Goal: Task Accomplishment & Management: Manage account settings

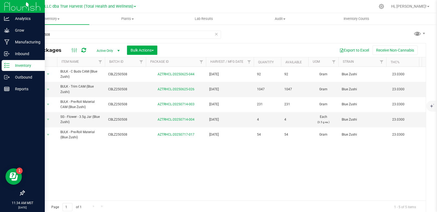
scroll to position [2, 0]
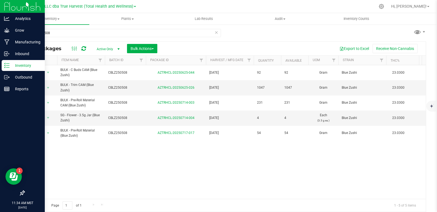
click at [15, 66] on p "Inventory" at bounding box center [26, 65] width 33 height 7
click at [23, 77] on p "Outbound" at bounding box center [26, 77] width 33 height 7
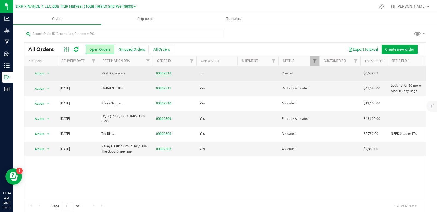
click at [161, 76] on link "00002312" at bounding box center [163, 73] width 15 height 5
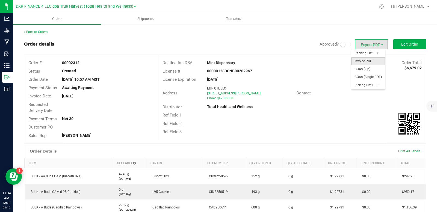
click at [368, 61] on span "Invoice PDF" at bounding box center [368, 61] width 34 height 8
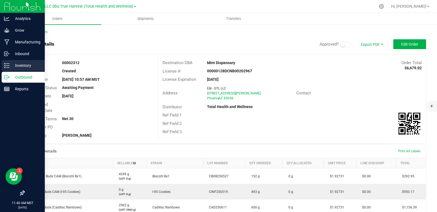
click at [24, 67] on p "Inventory" at bounding box center [26, 65] width 33 height 7
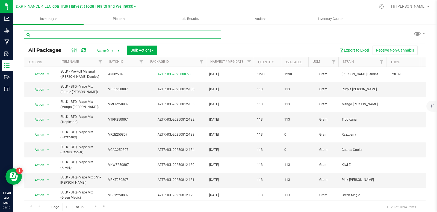
click at [82, 36] on input "text" at bounding box center [122, 35] width 197 height 8
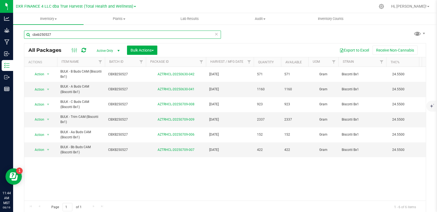
click at [64, 34] on input "cbxb250527" at bounding box center [122, 35] width 197 height 8
click at [60, 33] on input "cbxb250527" at bounding box center [122, 35] width 197 height 8
paste input "CINF250519"
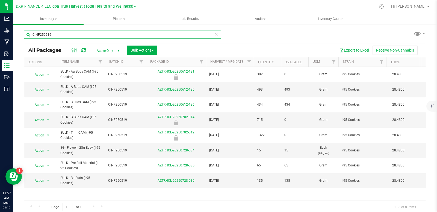
click at [61, 34] on input "CINF250519" at bounding box center [122, 35] width 197 height 8
paste input "CAD250611"
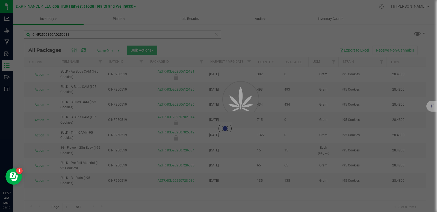
click at [75, 34] on div at bounding box center [218, 106] width 437 height 212
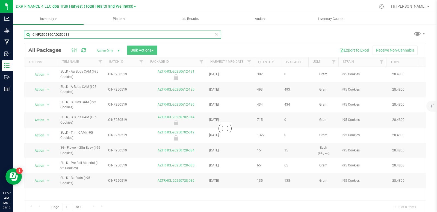
click at [75, 34] on input "CINF250519CAD250611" at bounding box center [122, 35] width 197 height 8
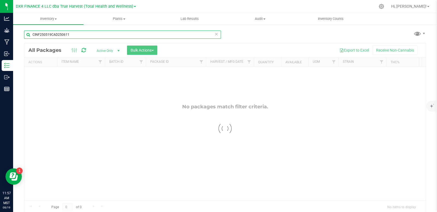
click at [75, 34] on input "CINF250519CAD250611" at bounding box center [122, 35] width 197 height 8
paste input "text"
click at [74, 35] on input "CAD250611" at bounding box center [122, 35] width 197 height 8
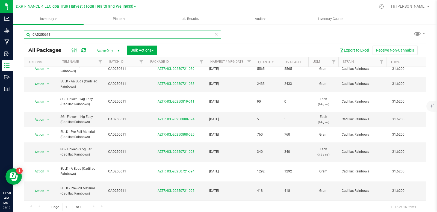
scroll to position [2, 0]
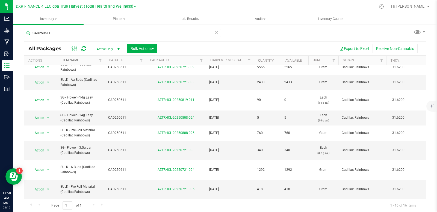
click at [72, 58] on link "Item Name" at bounding box center [69, 60] width 17 height 4
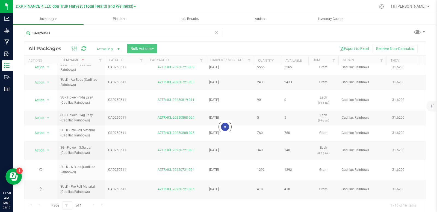
scroll to position [0, 0]
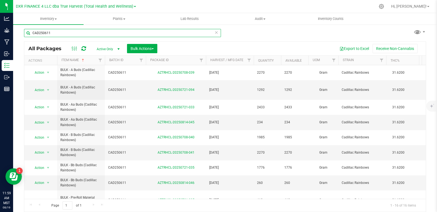
click at [54, 34] on input "CAD250611" at bounding box center [122, 33] width 197 height 8
paste input "AND250519"
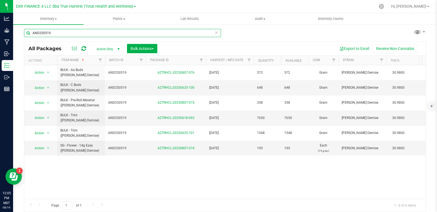
click at [61, 33] on input "AND250519" at bounding box center [122, 33] width 197 height 8
paste input "LP250626"
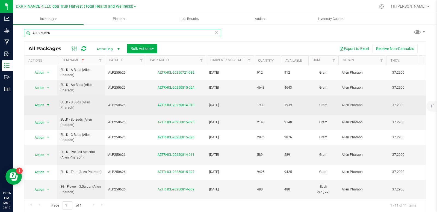
type input "ALP250626"
click at [50, 106] on span "select" at bounding box center [48, 105] width 4 height 4
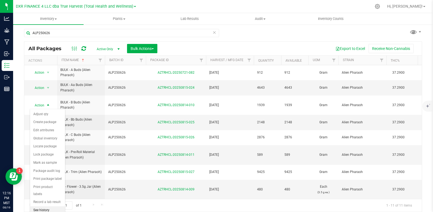
click at [49, 207] on li "See history" at bounding box center [47, 211] width 35 height 8
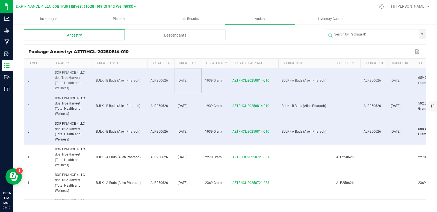
click at [200, 80] on td "[DATE]" at bounding box center [188, 81] width 27 height 26
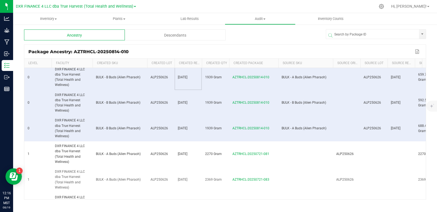
scroll to position [4, 0]
click at [247, 151] on span "AZTRHCL-20250721-081" at bounding box center [251, 153] width 37 height 4
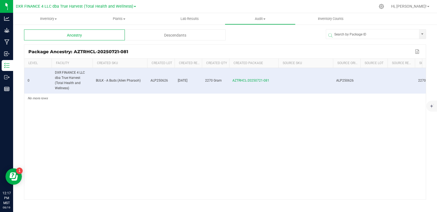
click at [178, 35] on div "Descendants" at bounding box center [175, 35] width 101 height 11
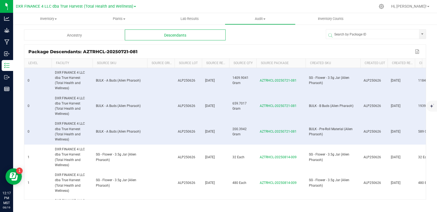
click at [97, 36] on div "Ancestry" at bounding box center [74, 35] width 101 height 11
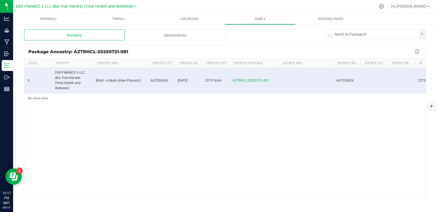
click at [156, 33] on div "Descendants" at bounding box center [175, 35] width 101 height 11
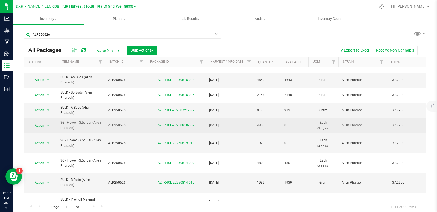
scroll to position [52, 0]
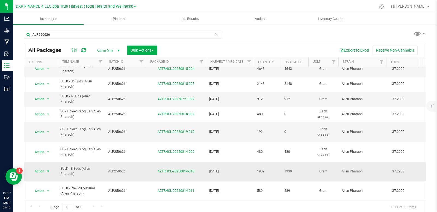
click at [49, 169] on span "select" at bounding box center [48, 171] width 4 height 4
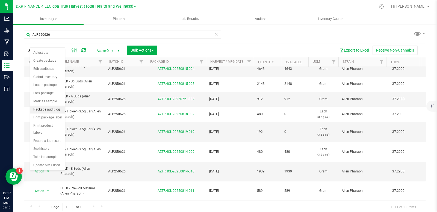
click at [54, 111] on li "Package audit log" at bounding box center [47, 110] width 35 height 8
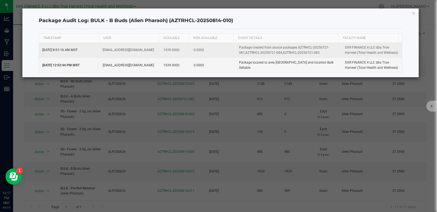
drag, startPoint x: 320, startPoint y: 52, endPoint x: 281, endPoint y: 54, distance: 39.1
click at [281, 54] on td "Package created from source packages AZTRHCL-20250721-081,AZTRHCL-20250721-084,…" at bounding box center [289, 50] width 106 height 15
copy td "AZTRHCL-20250721-083"
drag, startPoint x: 280, startPoint y: 53, endPoint x: 243, endPoint y: 52, distance: 36.3
click at [243, 52] on td "Package created from source packages AZTRHCL-20250721-081,AZTRHCL-20250721-084,…" at bounding box center [289, 50] width 106 height 15
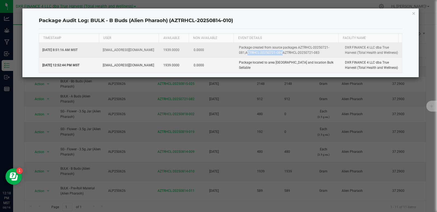
copy td "AZTRHCL-20250721-084"
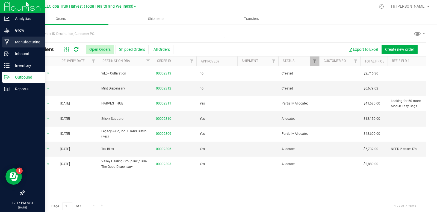
click at [19, 40] on p "Manufacturing" at bounding box center [26, 42] width 33 height 7
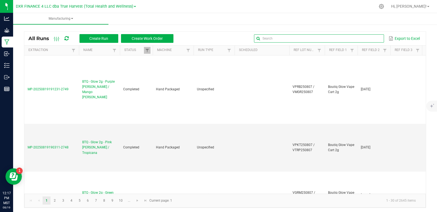
click at [362, 40] on input "text" at bounding box center [319, 38] width 130 height 8
paste input "AZTRHCL-20250721-083"
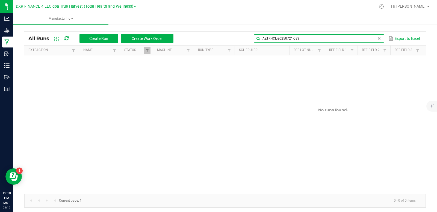
type input "AZTRHCL-20250721-083"
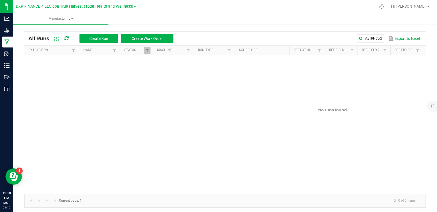
drag, startPoint x: 206, startPoint y: 187, endPoint x: 160, endPoint y: 189, distance: 46.7
click at [160, 189] on div "No runs found." at bounding box center [225, 124] width 402 height 139
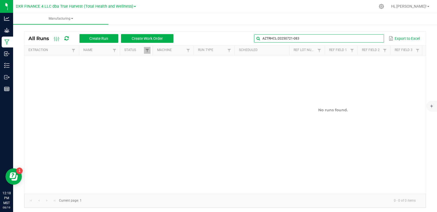
click at [363, 40] on input "AZTRHCL-20250721-083" at bounding box center [319, 38] width 130 height 8
click at [377, 39] on span at bounding box center [379, 38] width 4 height 4
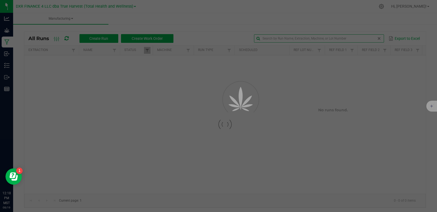
click at [326, 36] on div "Manufacturing All Runs Create Run Create Work Order Export to Excel Extraction …" at bounding box center [225, 112] width 424 height 199
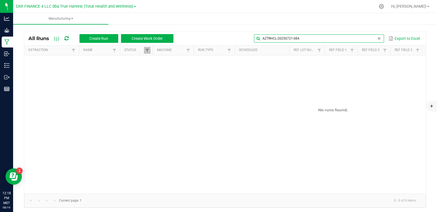
type input "AZTRHCL-20250721-084"
click at [377, 39] on span at bounding box center [379, 38] width 4 height 4
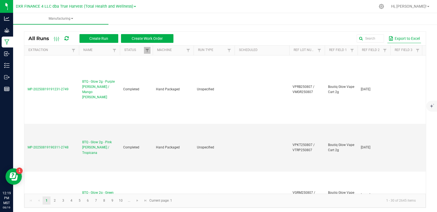
click at [411, 37] on button "Export to Excel" at bounding box center [404, 38] width 34 height 9
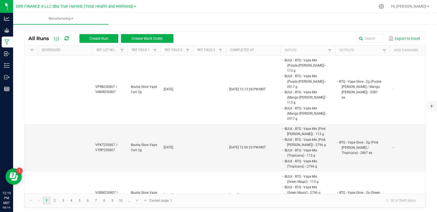
scroll to position [0, 210]
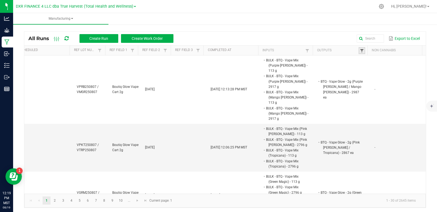
click at [360, 52] on span at bounding box center [362, 51] width 4 height 4
click at [375, 63] on input "text" at bounding box center [386, 62] width 56 height 8
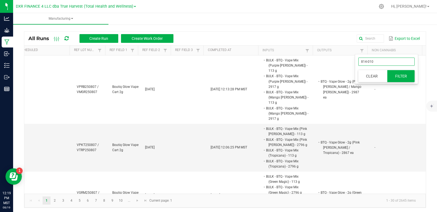
type input "814-010"
click at [401, 77] on button "Filter" at bounding box center [400, 76] width 27 height 12
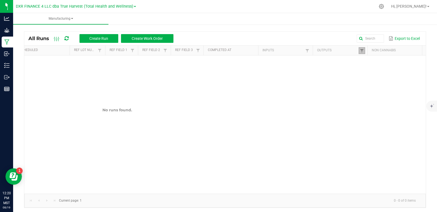
click at [361, 52] on link at bounding box center [362, 50] width 7 height 7
click at [384, 59] on input "814-010" at bounding box center [386, 62] width 56 height 8
click at [383, 59] on input "814-010" at bounding box center [386, 62] width 56 height 8
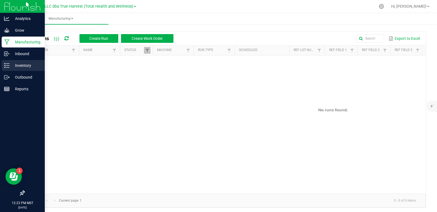
click at [23, 66] on p "Inventory" at bounding box center [26, 65] width 33 height 7
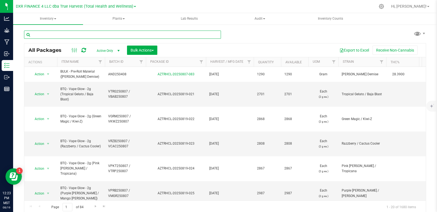
click at [96, 36] on input "text" at bounding box center [122, 35] width 197 height 8
paste input "CSCC250626"
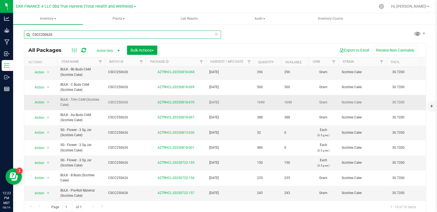
scroll to position [2, 0]
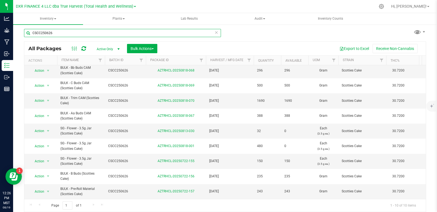
click at [78, 32] on input "CSCC250626" at bounding box center [122, 33] width 197 height 8
paste input "GAG250603"
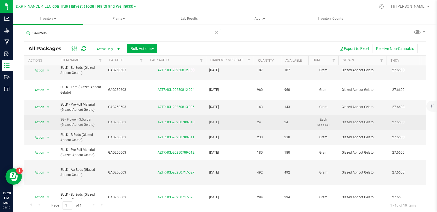
scroll to position [55, 0]
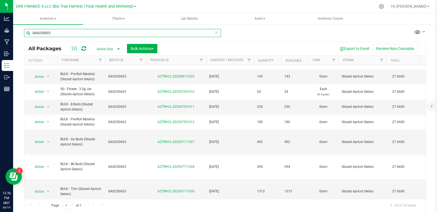
type input "GAG250603"
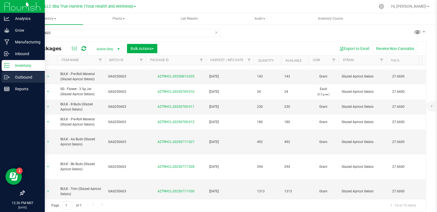
click at [13, 78] on p "Outbound" at bounding box center [26, 77] width 33 height 7
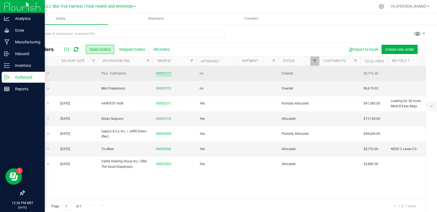
click at [165, 73] on link "00002313" at bounding box center [163, 73] width 15 height 5
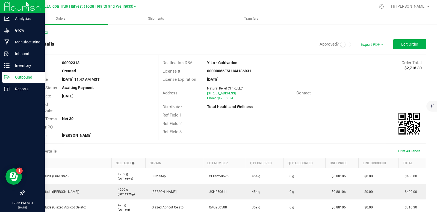
click at [35, 34] on link "Back to Orders" at bounding box center [35, 32] width 23 height 4
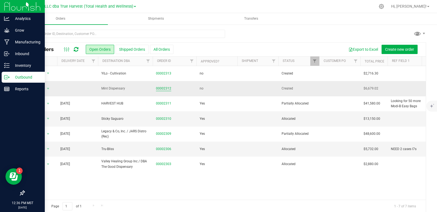
click at [161, 89] on link "00002312" at bounding box center [163, 88] width 15 height 5
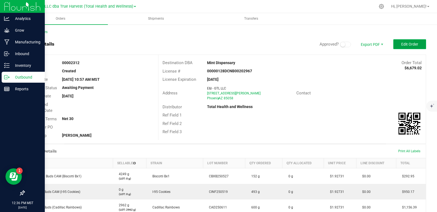
click at [402, 43] on span "Edit Order" at bounding box center [409, 44] width 17 height 4
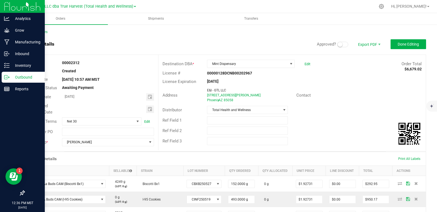
click at [342, 44] on span at bounding box center [342, 44] width 11 height 5
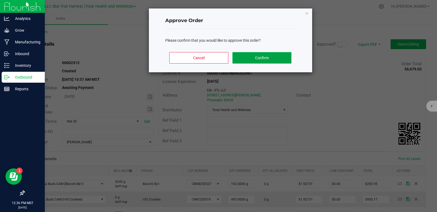
click at [273, 60] on button "Confirm" at bounding box center [262, 57] width 59 height 11
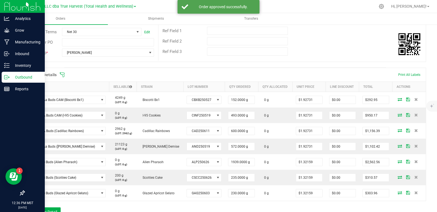
scroll to position [109, 0]
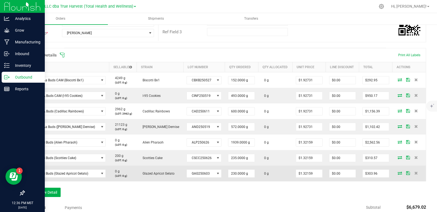
click at [398, 173] on span at bounding box center [400, 173] width 8 height 3
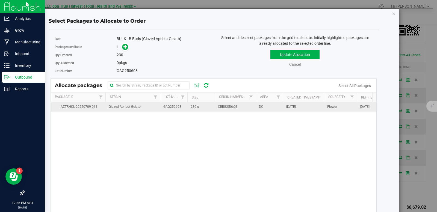
drag, startPoint x: 181, startPoint y: 105, endPoint x: 198, endPoint y: 103, distance: 16.6
click at [182, 105] on td "GAG250603" at bounding box center [173, 107] width 27 height 10
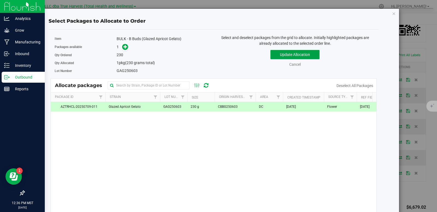
click at [287, 51] on button "Update Allocation" at bounding box center [294, 54] width 49 height 9
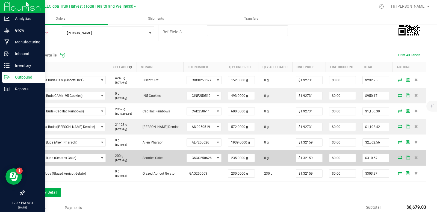
click at [398, 159] on icon at bounding box center [400, 157] width 4 height 3
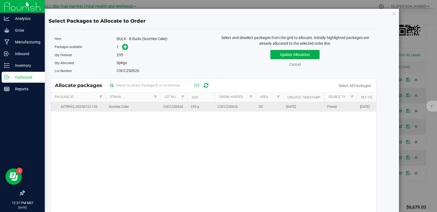
click at [217, 111] on td "CSCC250626" at bounding box center [235, 107] width 41 height 10
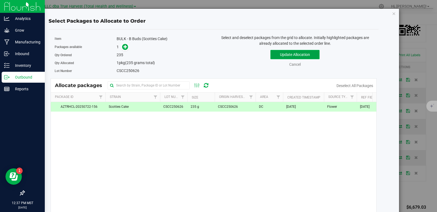
click at [282, 53] on button "Update Allocation" at bounding box center [294, 54] width 49 height 9
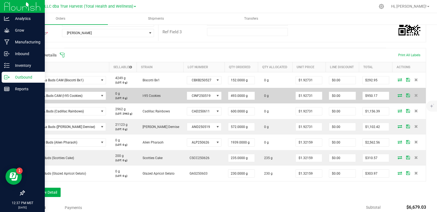
click at [398, 95] on icon at bounding box center [400, 95] width 4 height 3
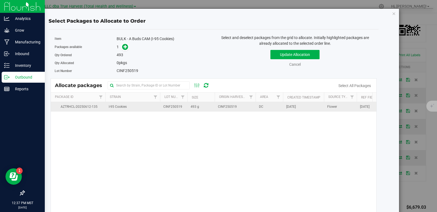
click at [192, 110] on td "493 g" at bounding box center [200, 107] width 27 height 10
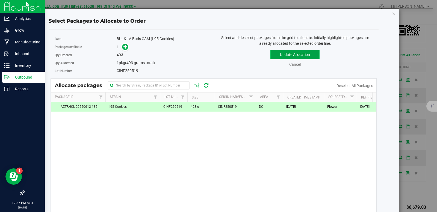
click at [284, 57] on button "Update Allocation" at bounding box center [294, 54] width 49 height 9
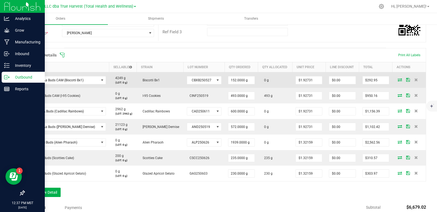
click at [398, 80] on icon at bounding box center [400, 79] width 4 height 3
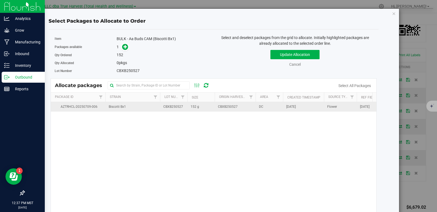
click at [207, 110] on td "152 g" at bounding box center [200, 107] width 27 height 10
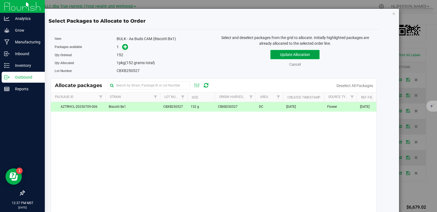
click at [284, 51] on button "Update Allocation" at bounding box center [294, 54] width 49 height 9
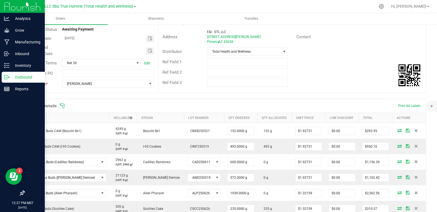
scroll to position [0, 0]
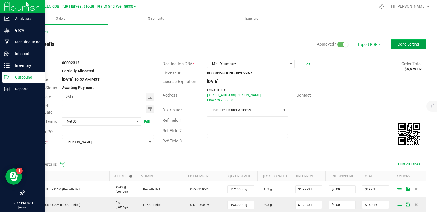
click at [399, 45] on span "Done Editing" at bounding box center [408, 44] width 21 height 4
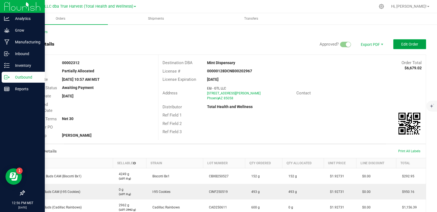
click at [400, 47] on button "Edit Order" at bounding box center [409, 44] width 33 height 10
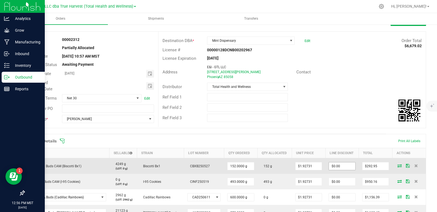
scroll to position [82, 0]
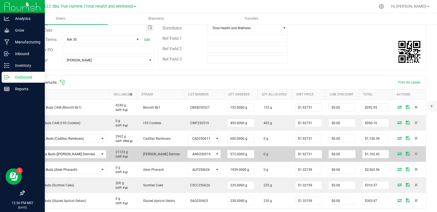
click at [398, 152] on icon at bounding box center [400, 153] width 4 height 3
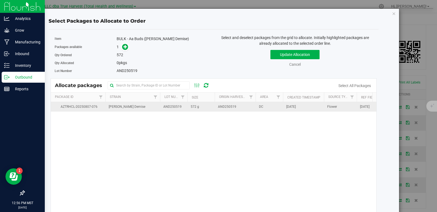
click at [233, 110] on td "AND250519" at bounding box center [235, 107] width 41 height 10
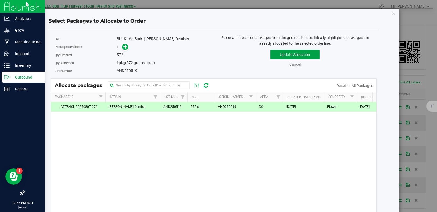
click at [286, 54] on button "Update Allocation" at bounding box center [294, 54] width 49 height 9
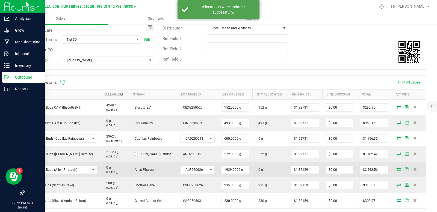
click at [397, 169] on icon at bounding box center [399, 169] width 4 height 3
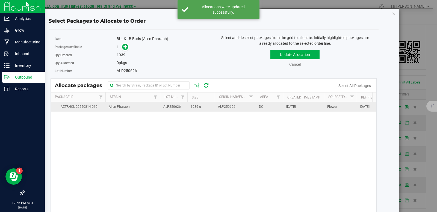
click at [241, 108] on td "ALP250626" at bounding box center [235, 107] width 41 height 10
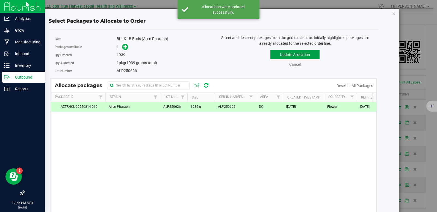
click at [285, 53] on button "Update Allocation" at bounding box center [294, 54] width 49 height 9
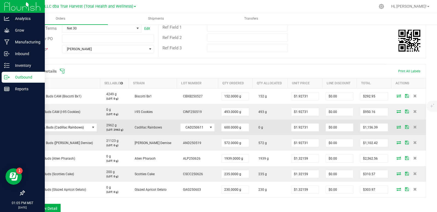
scroll to position [109, 0]
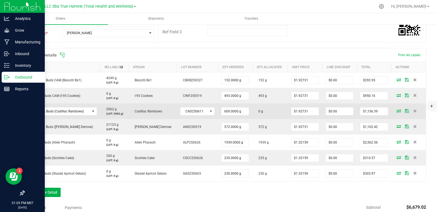
drag, startPoint x: 393, startPoint y: 114, endPoint x: 394, endPoint y: 111, distance: 3.5
click at [393, 113] on td at bounding box center [409, 112] width 34 height 16
click at [397, 111] on icon at bounding box center [399, 110] width 4 height 3
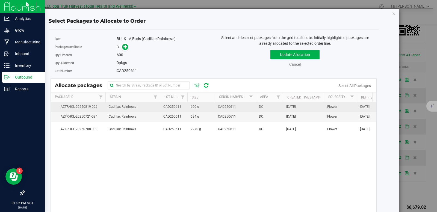
click at [183, 107] on td "CAD250611" at bounding box center [173, 107] width 27 height 10
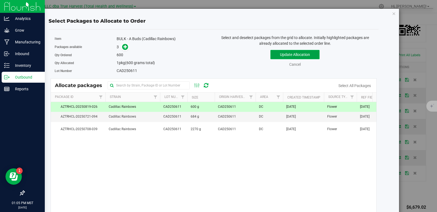
click at [281, 53] on button "Update Allocation" at bounding box center [294, 54] width 49 height 9
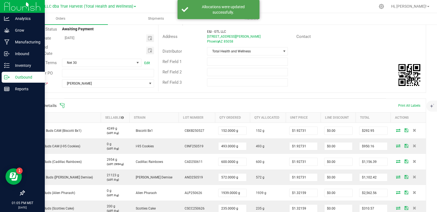
scroll to position [0, 0]
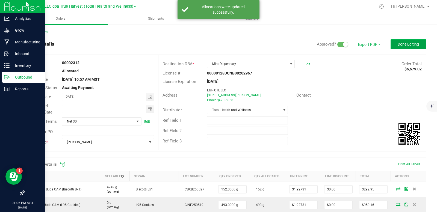
click at [398, 40] on button "Done Editing" at bounding box center [409, 44] width 36 height 10
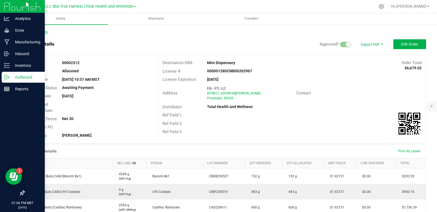
click at [39, 31] on link "Back to Orders" at bounding box center [35, 32] width 23 height 4
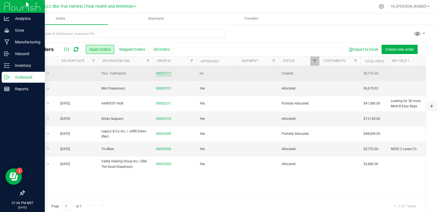
click at [164, 74] on link "00002313" at bounding box center [163, 73] width 15 height 5
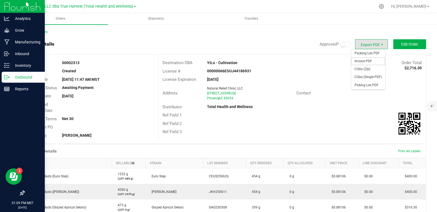
click at [360, 61] on span "Invoice PDF" at bounding box center [368, 61] width 34 height 8
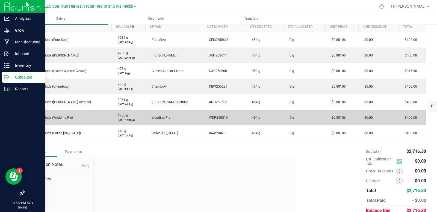
scroll to position [109, 0]
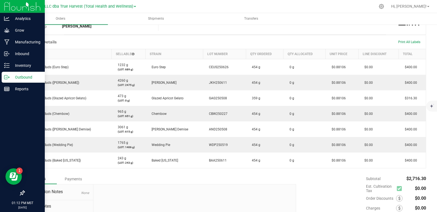
click at [12, 78] on p "Outbound" at bounding box center [26, 77] width 33 height 7
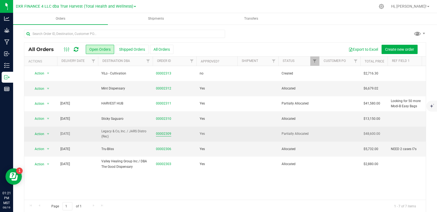
click at [167, 135] on link "00002309" at bounding box center [163, 133] width 15 height 5
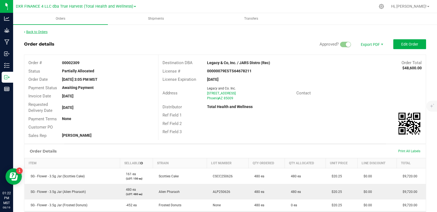
click at [43, 32] on link "Back to Orders" at bounding box center [35, 32] width 23 height 4
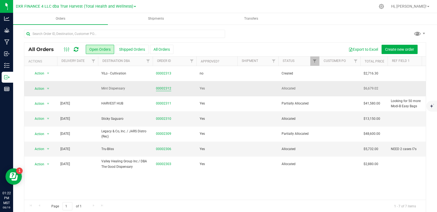
click at [169, 88] on link "00002312" at bounding box center [163, 88] width 15 height 5
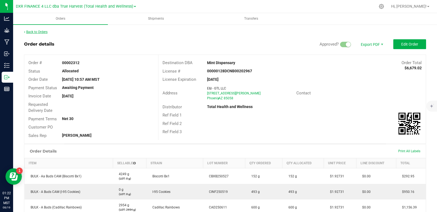
click at [37, 31] on link "Back to Orders" at bounding box center [35, 32] width 23 height 4
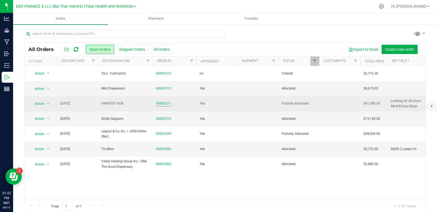
click at [165, 103] on link "00002311" at bounding box center [163, 103] width 15 height 5
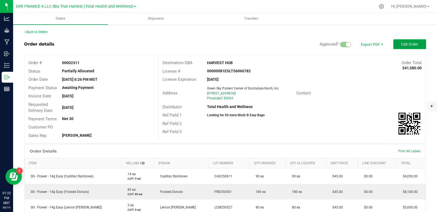
click at [407, 46] on span "Edit Order" at bounding box center [409, 44] width 17 height 4
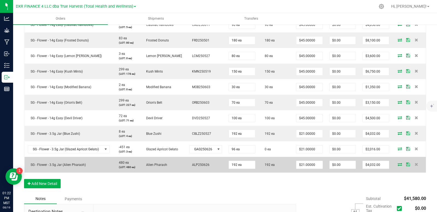
scroll to position [191, 0]
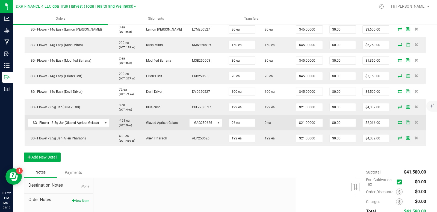
click at [398, 123] on icon at bounding box center [400, 122] width 4 height 3
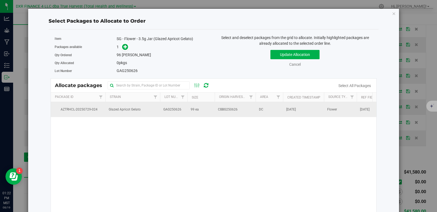
click at [204, 111] on td "99 ea" at bounding box center [200, 109] width 27 height 15
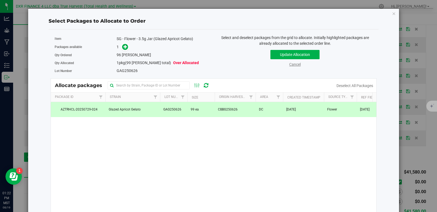
click at [292, 64] on link "Cancel" at bounding box center [294, 64] width 11 height 4
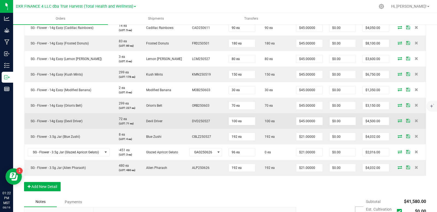
scroll to position [164, 0]
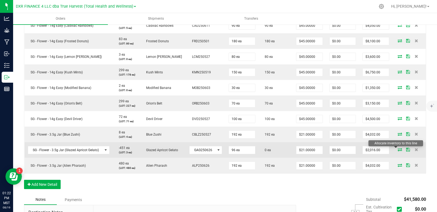
click at [398, 149] on icon at bounding box center [400, 149] width 4 height 3
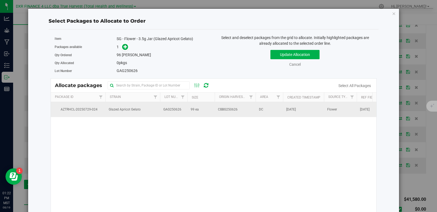
click at [196, 111] on span "99 ea" at bounding box center [195, 109] width 8 height 5
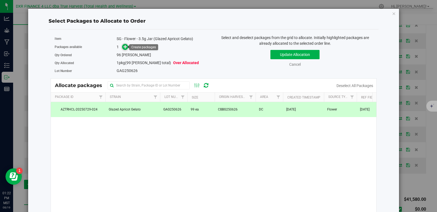
click at [124, 47] on icon at bounding box center [125, 47] width 4 height 4
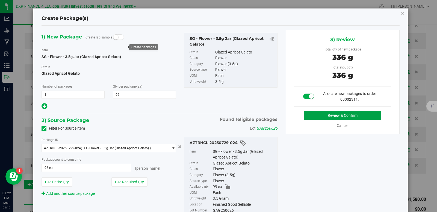
click at [341, 115] on button "Review & Confirm" at bounding box center [343, 115] width 78 height 9
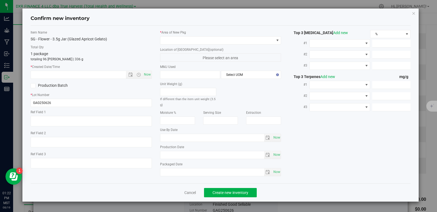
type textarea "[DATE]"
click at [56, 117] on textarea at bounding box center [91, 121] width 121 height 10
click at [66, 74] on input "text" at bounding box center [83, 75] width 104 height 8
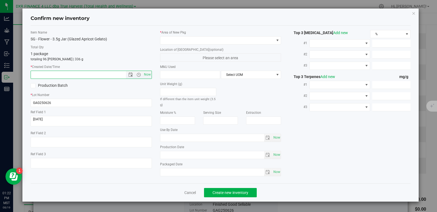
paste input "[DATE]"
type input "6/26/2025 1:22 PM"
click at [187, 37] on span at bounding box center [217, 41] width 114 height 8
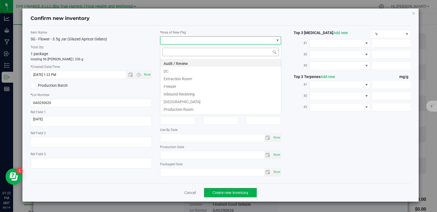
scroll to position [8, 121]
click at [184, 71] on li "DC" at bounding box center [220, 71] width 121 height 8
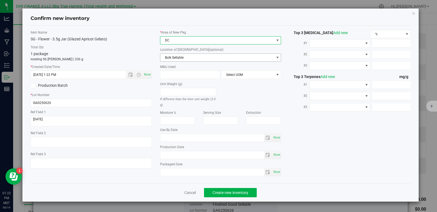
click at [187, 58] on span "Bulk Sellable" at bounding box center [217, 58] width 114 height 8
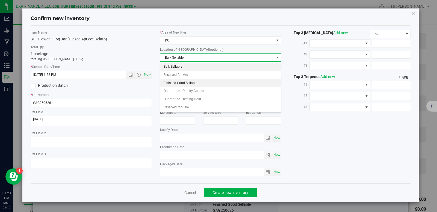
click at [187, 82] on li "Finished Good Sellable" at bounding box center [220, 83] width 121 height 8
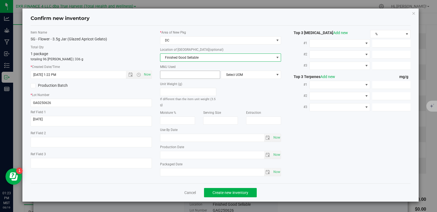
click at [191, 72] on span at bounding box center [190, 75] width 60 height 8
type input "3.5"
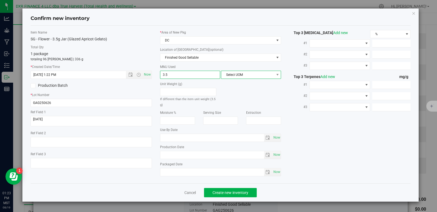
type input "3.5000"
click at [236, 75] on span "Select UOM" at bounding box center [247, 75] width 53 height 8
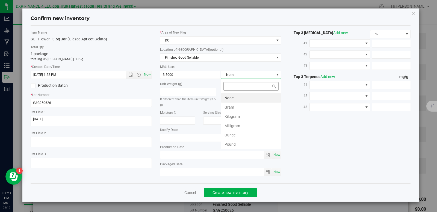
scroll to position [8, 60]
click at [244, 109] on li "Gram" at bounding box center [251, 107] width 60 height 9
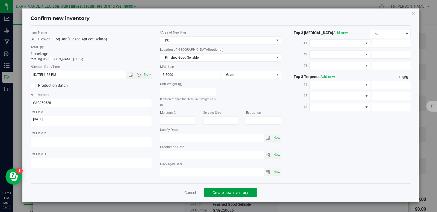
click at [228, 194] on span "Create new inventory" at bounding box center [231, 193] width 36 height 4
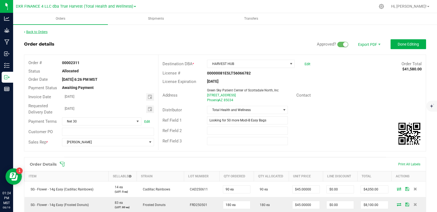
click at [40, 30] on link "Back to Orders" at bounding box center [35, 32] width 23 height 4
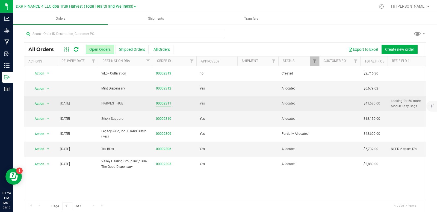
click at [169, 102] on link "00002311" at bounding box center [163, 103] width 15 height 5
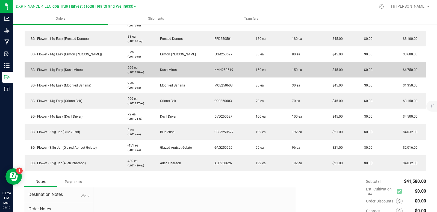
scroll to position [164, 0]
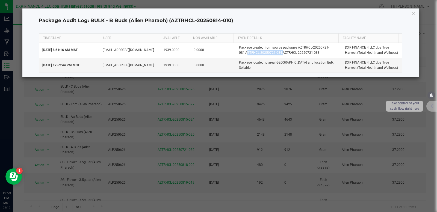
scroll to position [52, 0]
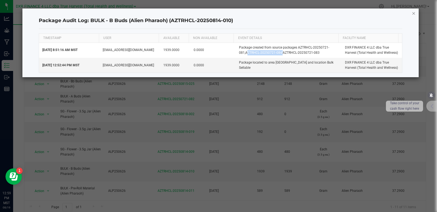
click at [414, 15] on icon "button" at bounding box center [414, 13] width 4 height 7
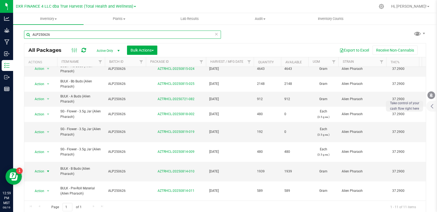
click at [96, 36] on input "ALP250626" at bounding box center [122, 35] width 197 height 8
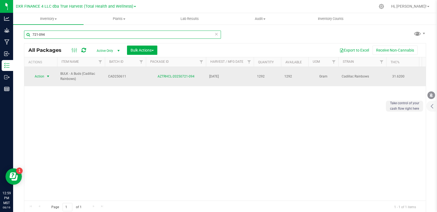
type input "721-094"
click at [47, 77] on span "select" at bounding box center [48, 76] width 4 height 4
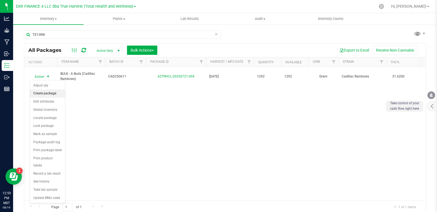
click at [48, 95] on li "Create package" at bounding box center [47, 94] width 35 height 8
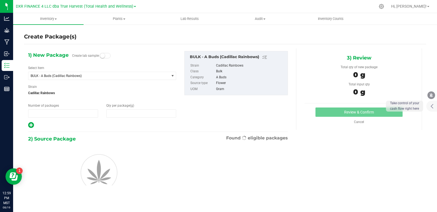
type input "1"
type input "0.0000"
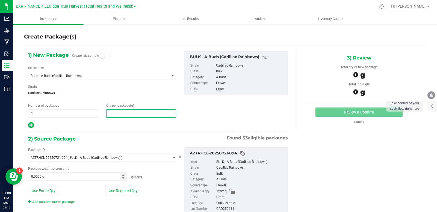
click at [114, 113] on span at bounding box center [141, 114] width 70 height 8
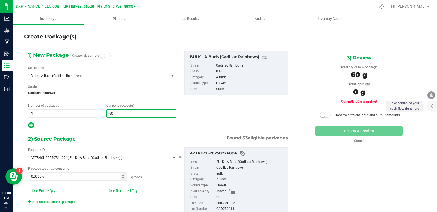
type input "600"
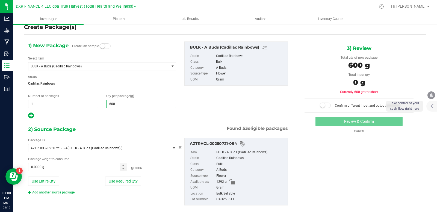
scroll to position [19, 0]
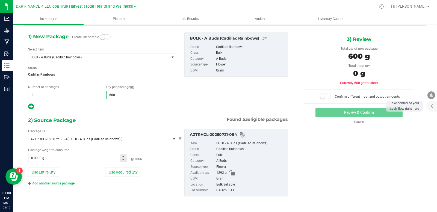
type input "600.0000"
click at [81, 160] on span at bounding box center [77, 158] width 99 height 8
type input "608"
type input "608.0000 g"
click at [158, 176] on div "Use Required Qty" at bounding box center [140, 172] width 71 height 9
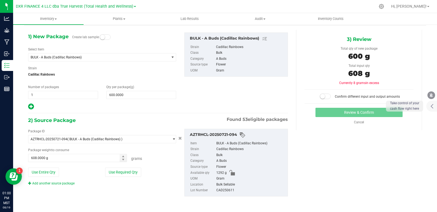
click at [322, 96] on small at bounding box center [322, 96] width 5 height 5
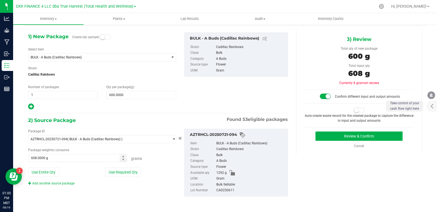
click at [358, 111] on span at bounding box center [359, 110] width 11 height 5
click at [345, 138] on button "Review & Confirm" at bounding box center [359, 136] width 87 height 9
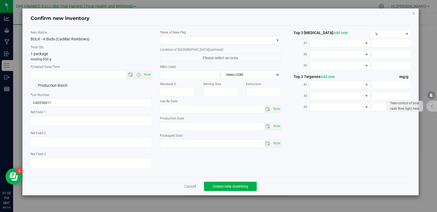
type textarea "[DATE]"
click at [58, 120] on textarea at bounding box center [91, 121] width 121 height 10
click at [67, 76] on input "text" at bounding box center [83, 75] width 104 height 8
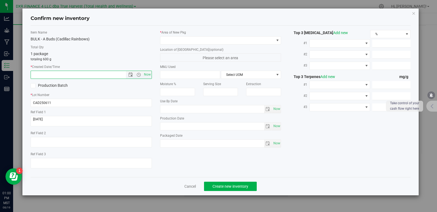
paste input "[DATE]"
type input "[DATE] 1:00 PM"
click at [176, 41] on span at bounding box center [217, 41] width 114 height 8
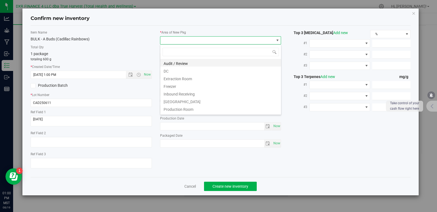
scroll to position [8, 121]
click at [172, 70] on li "DC" at bounding box center [220, 71] width 121 height 8
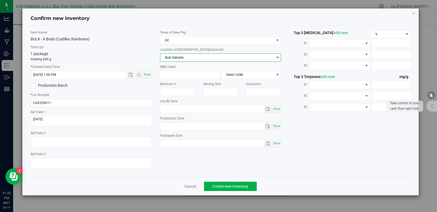
click at [186, 56] on span "Bulk Sellable" at bounding box center [217, 58] width 114 height 8
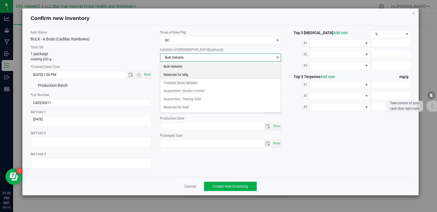
click at [184, 77] on li "Reserved for Mfg" at bounding box center [220, 75] width 121 height 8
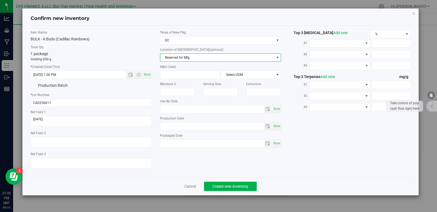
click at [197, 57] on span "Reserved for Mfg" at bounding box center [217, 58] width 114 height 8
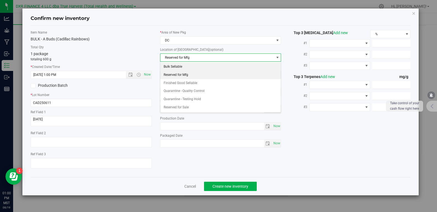
click at [185, 66] on li "Bulk Sellable" at bounding box center [220, 67] width 121 height 8
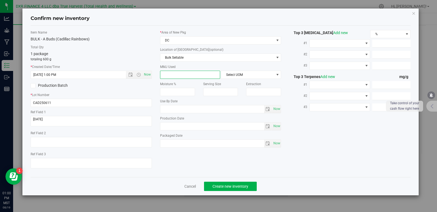
click at [181, 73] on span at bounding box center [190, 75] width 60 height 8
type input "600"
type input "600.0000"
click at [242, 75] on span "Select UOM" at bounding box center [247, 75] width 53 height 8
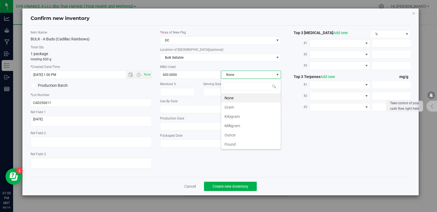
scroll to position [8, 60]
click at [242, 109] on li "Gram" at bounding box center [251, 107] width 60 height 9
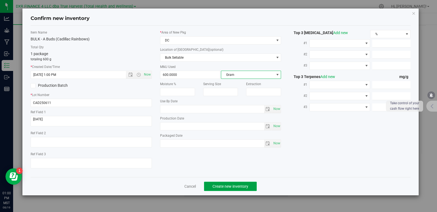
click at [240, 186] on span "Create new inventory" at bounding box center [231, 186] width 36 height 4
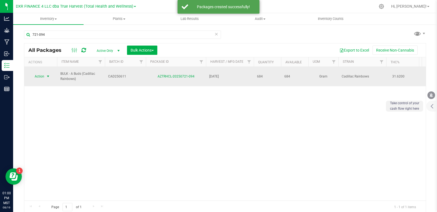
click at [49, 77] on span "select" at bounding box center [48, 76] width 4 height 4
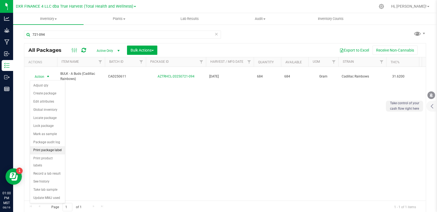
click at [57, 151] on li "Print package label" at bounding box center [47, 150] width 35 height 8
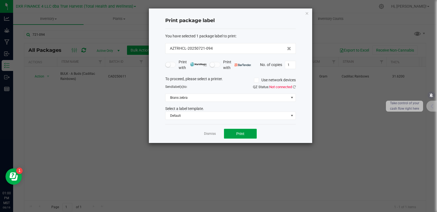
click at [240, 133] on span "Print" at bounding box center [240, 134] width 8 height 4
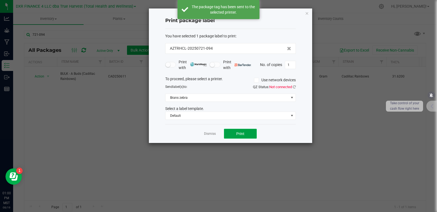
click at [239, 133] on span "Print" at bounding box center [240, 134] width 8 height 4
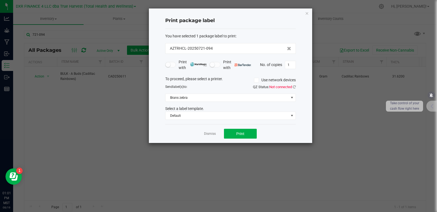
click at [209, 135] on link "Dismiss" at bounding box center [210, 134] width 12 height 5
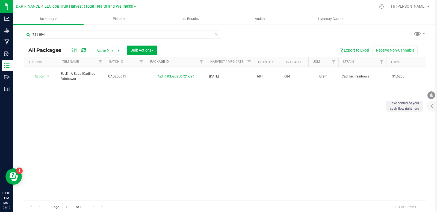
click at [161, 63] on th "Package ID" at bounding box center [176, 62] width 60 height 10
click at [160, 63] on link "Package ID" at bounding box center [162, 62] width 25 height 4
click at [81, 38] on input "721-094" at bounding box center [122, 35] width 197 height 8
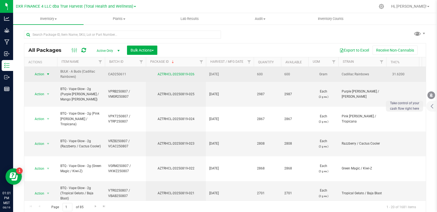
click at [48, 75] on span "select" at bounding box center [48, 74] width 4 height 4
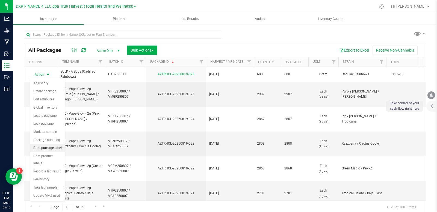
click at [55, 149] on li "Print package label" at bounding box center [47, 148] width 35 height 8
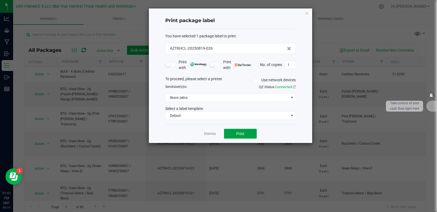
click at [242, 133] on span "Print" at bounding box center [240, 134] width 8 height 4
drag, startPoint x: 208, startPoint y: 134, endPoint x: 202, endPoint y: 119, distance: 15.7
click at [208, 134] on link "Dismiss" at bounding box center [210, 134] width 12 height 5
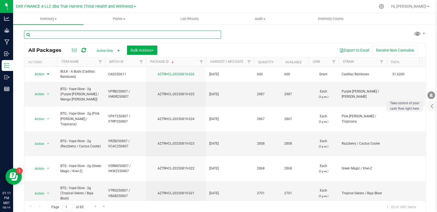
click at [93, 33] on input "text" at bounding box center [122, 35] width 197 height 8
paste input "CEUS250626"
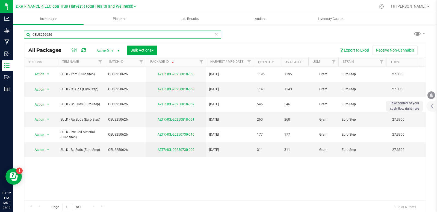
type input "CEUS250626"
